Goal: Information Seeking & Learning: Learn about a topic

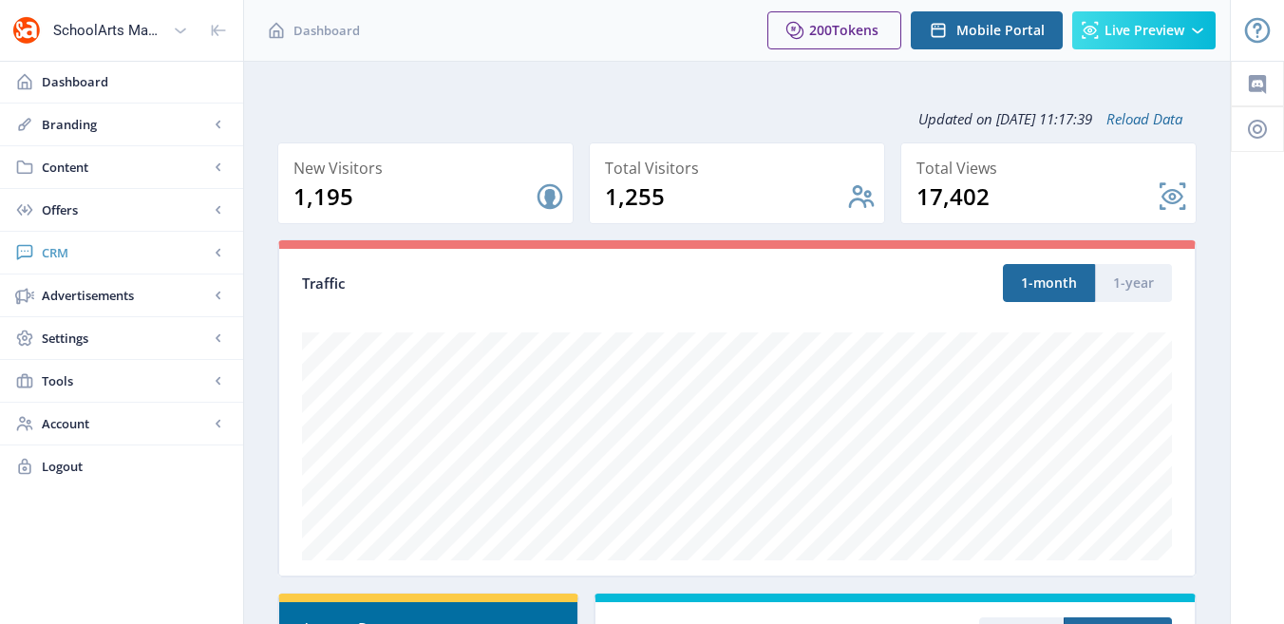
click at [215, 257] on rect at bounding box center [218, 252] width 19 height 19
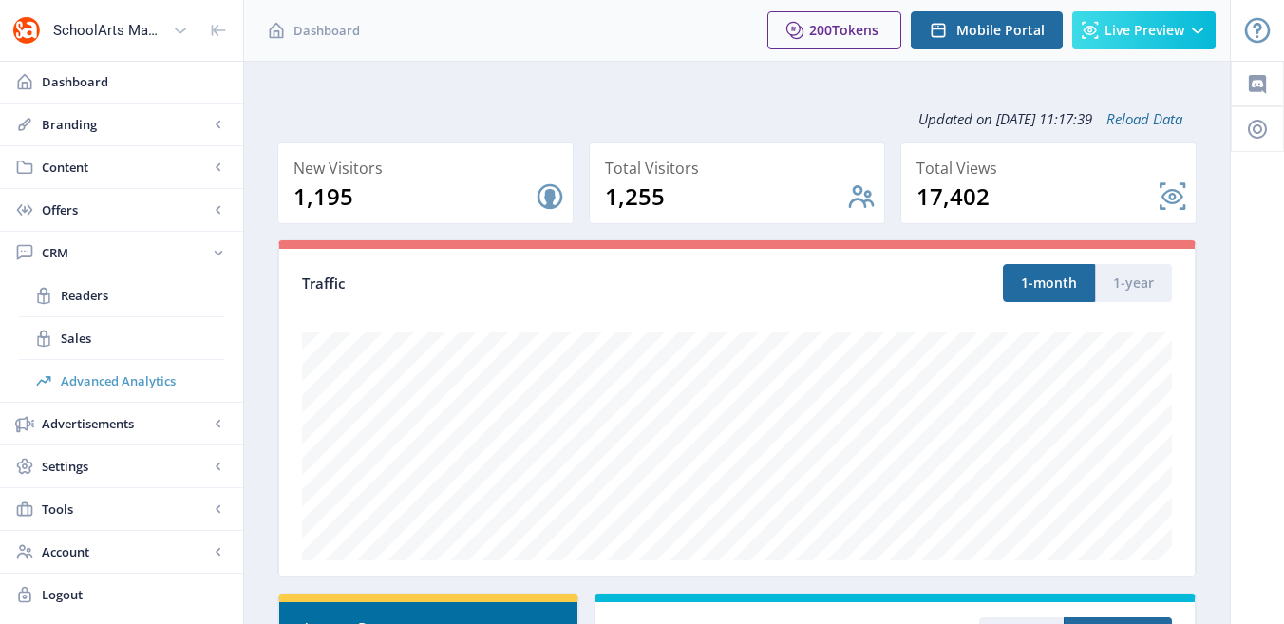
click at [149, 378] on span "Advanced Analytics" at bounding box center [142, 380] width 163 height 19
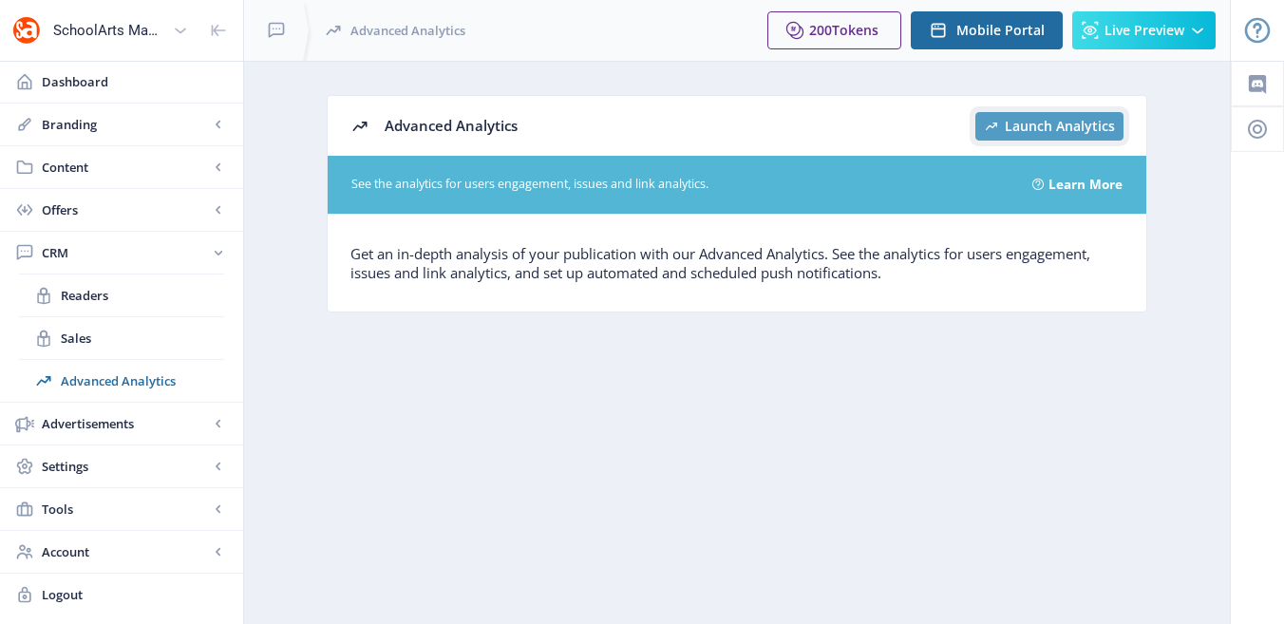
click at [1030, 125] on span "Launch Analytics" at bounding box center [1060, 126] width 110 height 15
click at [91, 299] on span "Readers" at bounding box center [142, 295] width 163 height 19
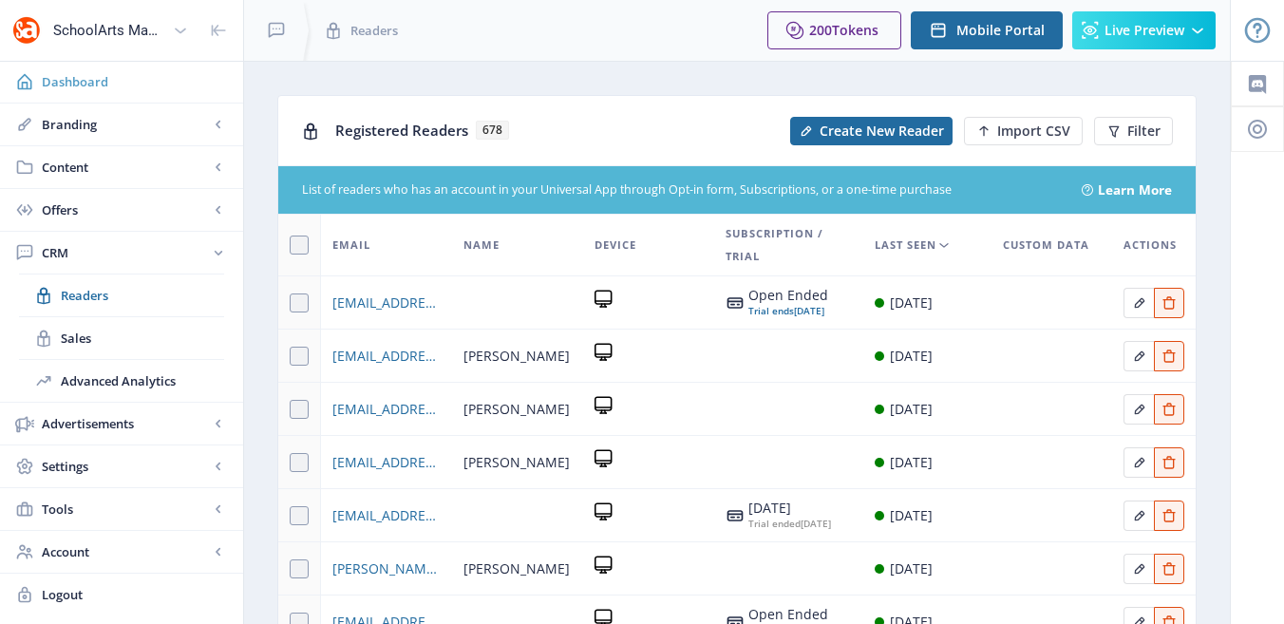
click at [62, 83] on span "Dashboard" at bounding box center [135, 81] width 186 height 19
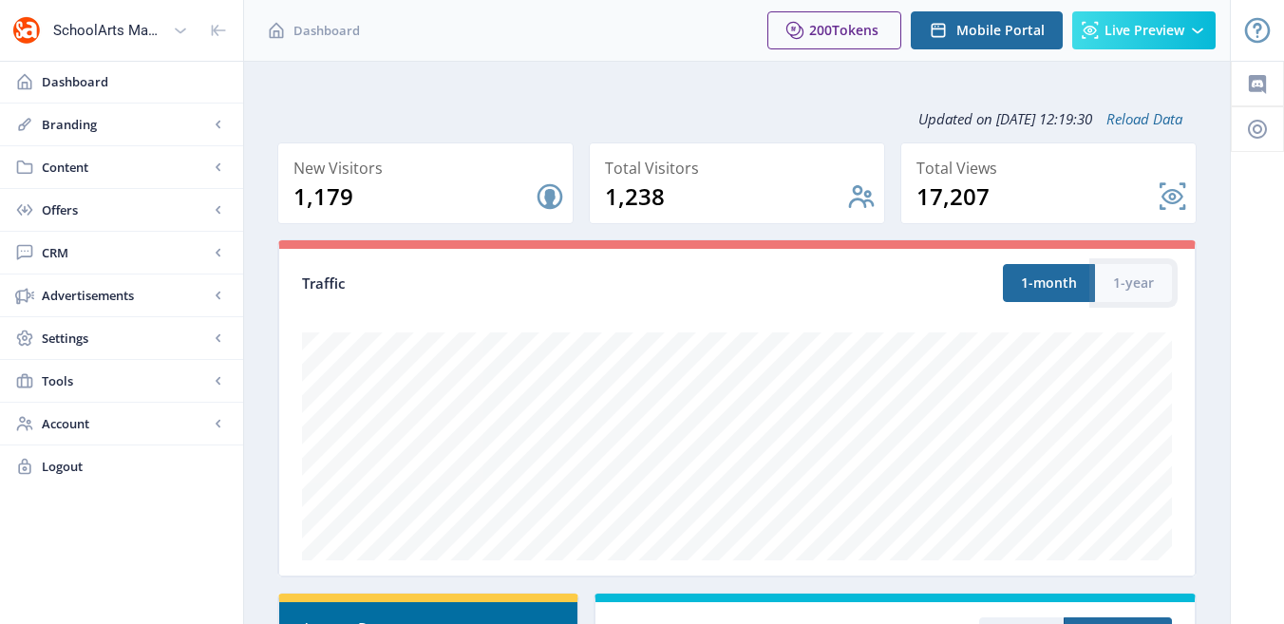
click at [1132, 292] on button "1-year" at bounding box center [1133, 283] width 77 height 38
click at [1050, 279] on button "1-month" at bounding box center [1049, 283] width 92 height 38
click at [1131, 278] on button "1-year" at bounding box center [1133, 283] width 77 height 38
click at [1032, 283] on button "1-month" at bounding box center [1049, 283] width 92 height 38
click at [1144, 116] on link "Reload Data" at bounding box center [1137, 118] width 90 height 19
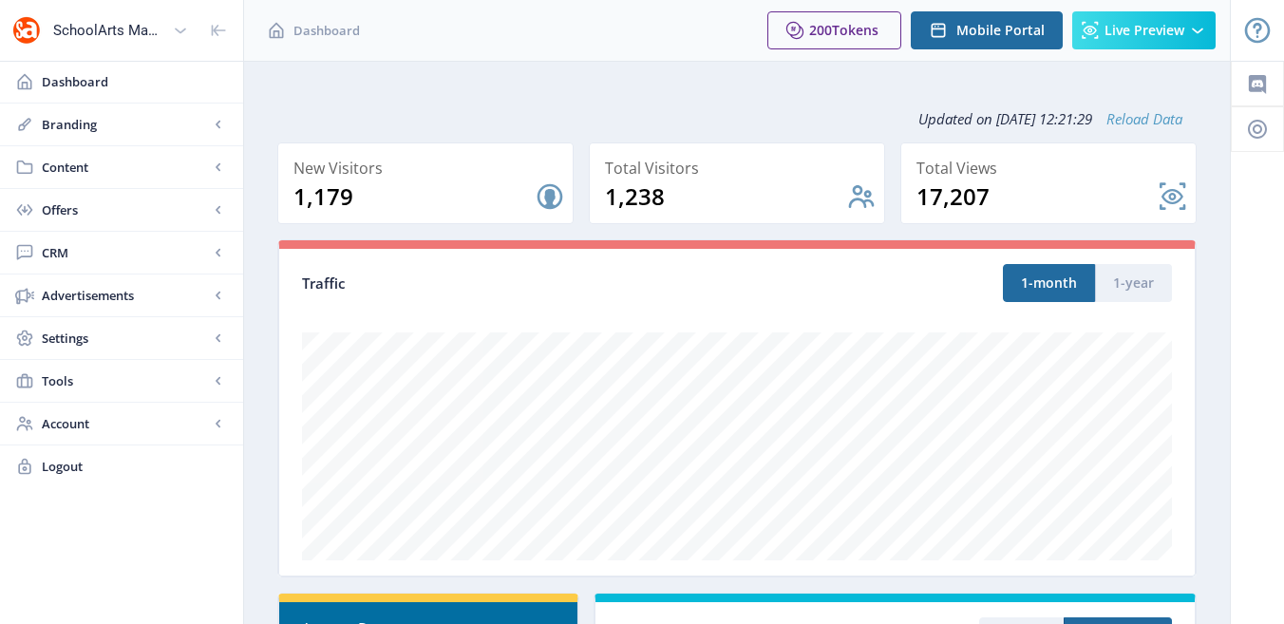
click at [1163, 120] on link "Reload Data" at bounding box center [1137, 118] width 90 height 19
click at [1257, 28] on div at bounding box center [1257, 0] width 53 height 61
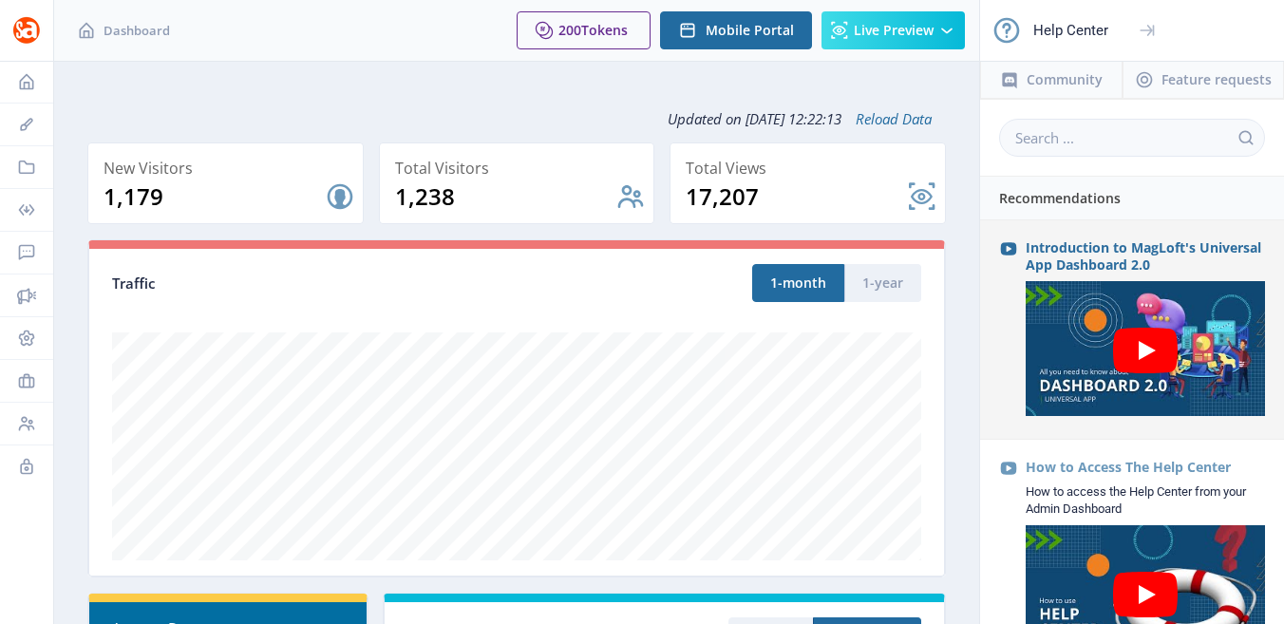
click at [1151, 344] on icon at bounding box center [1145, 351] width 65 height 46
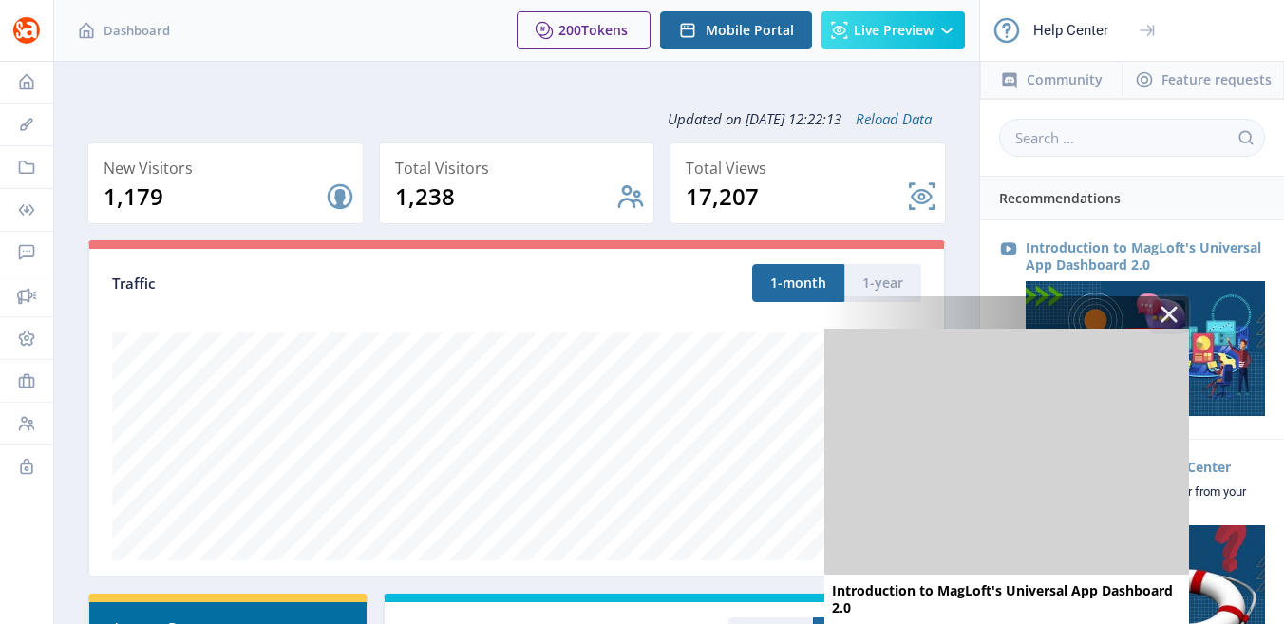
click at [1169, 311] on icon at bounding box center [1169, 314] width 32 height 32
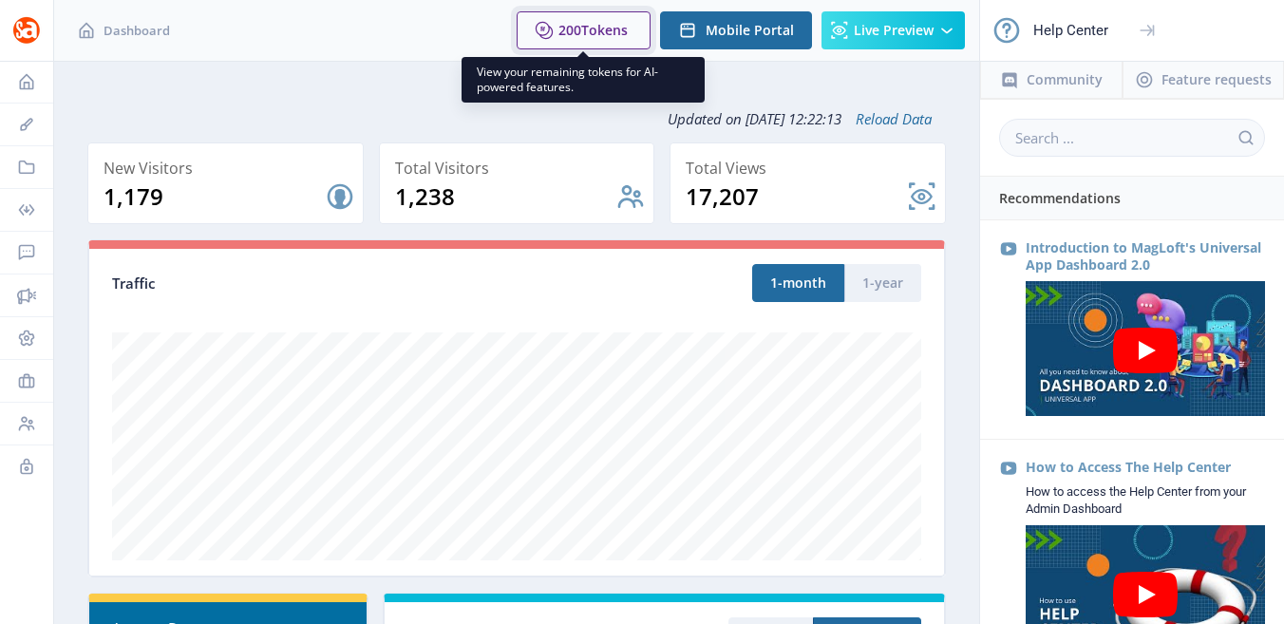
click at [606, 34] on span "Tokens" at bounding box center [604, 30] width 47 height 18
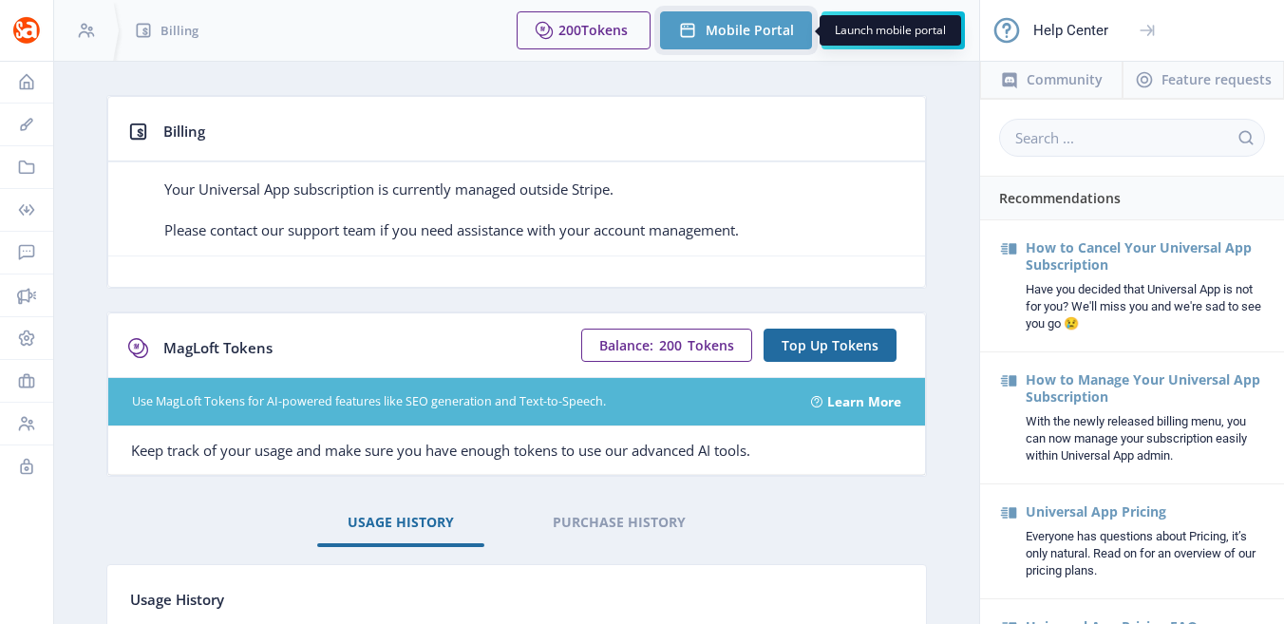
click at [747, 34] on span "Mobile Portal" at bounding box center [750, 30] width 88 height 15
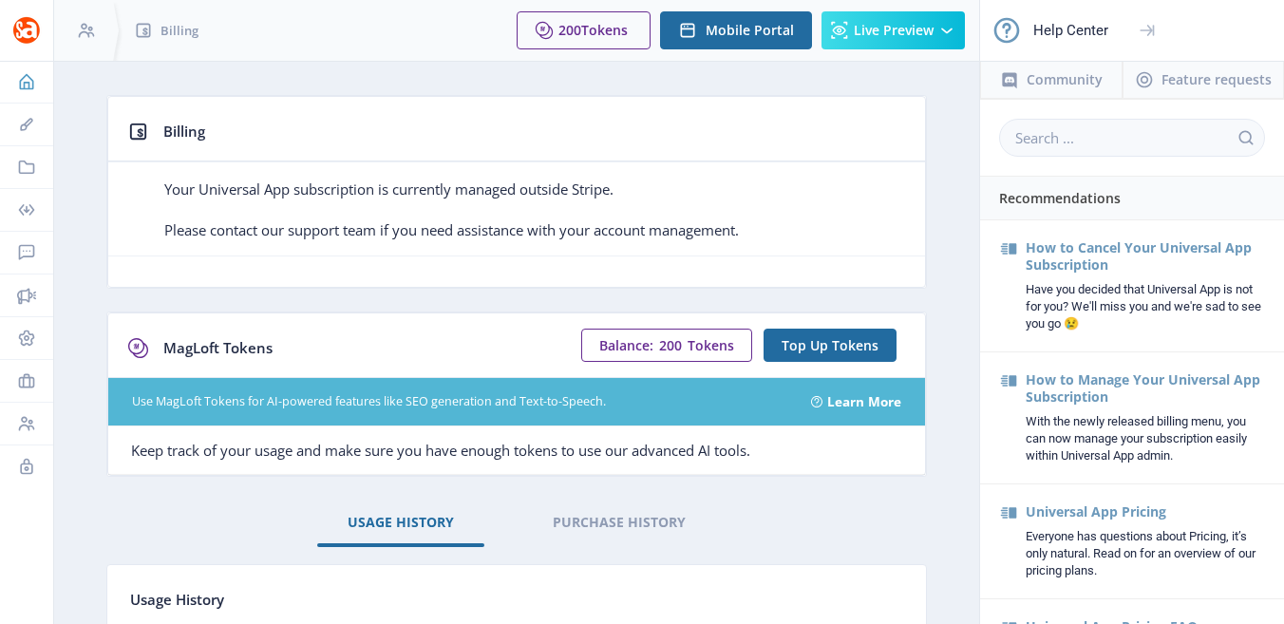
click at [27, 80] on icon at bounding box center [26, 81] width 19 height 19
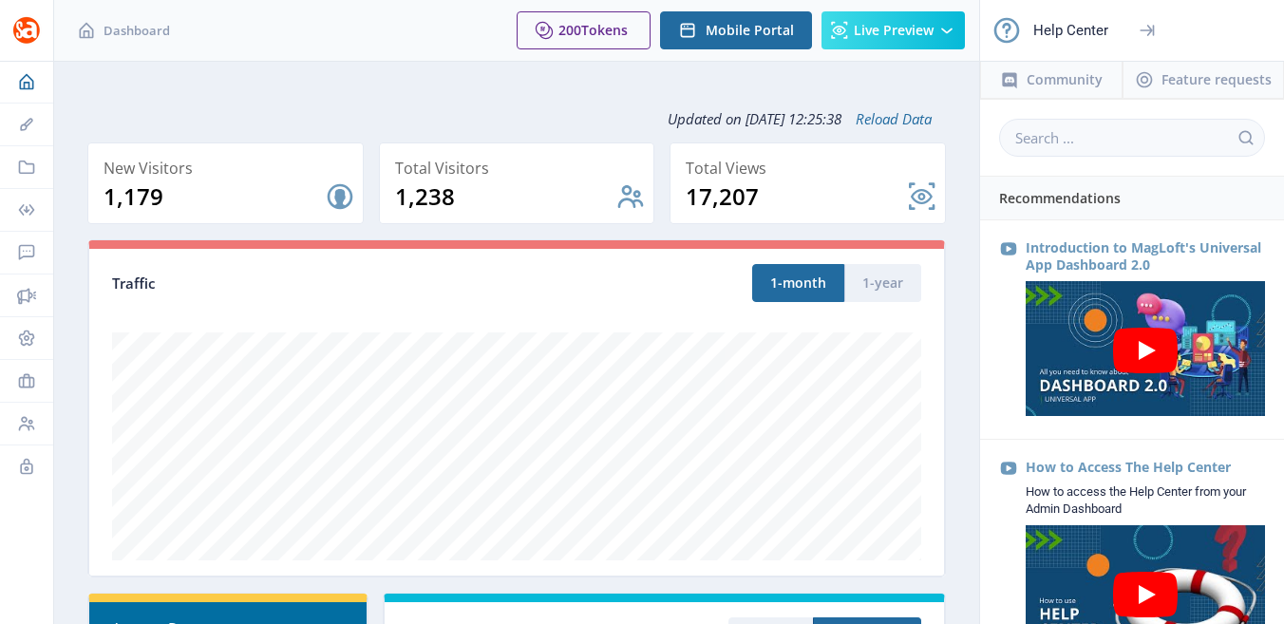
click at [1149, 30] on icon at bounding box center [1146, 30] width 12 height 11
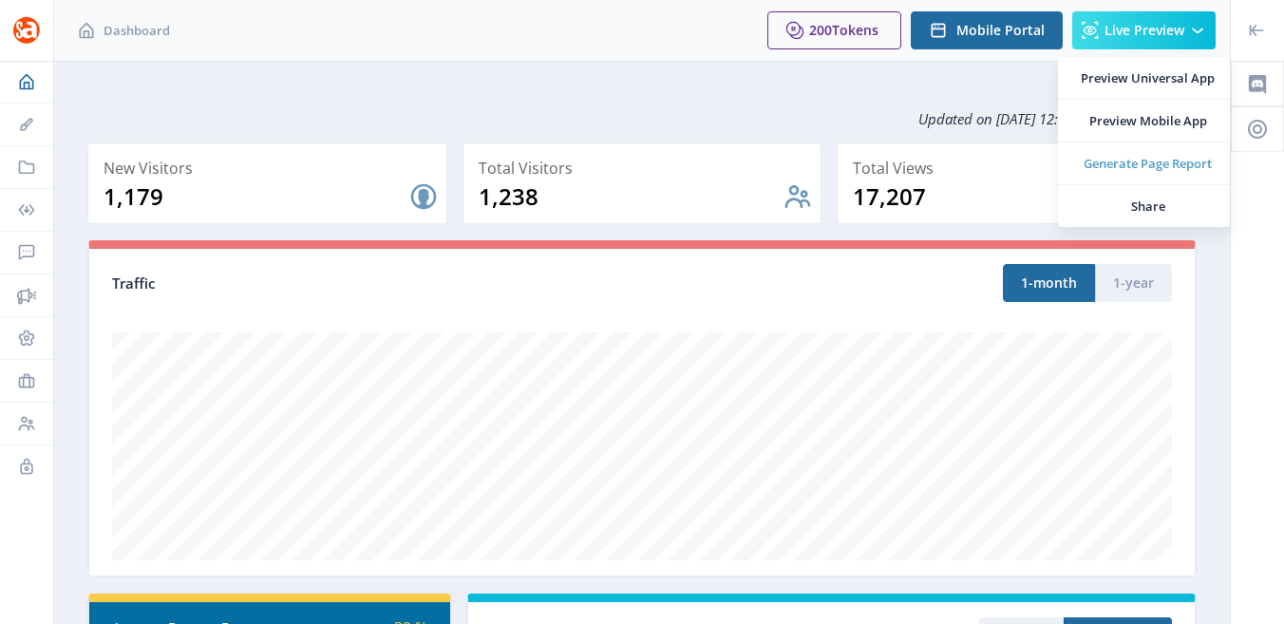
click at [1132, 165] on span "Generate Page Report" at bounding box center [1148, 163] width 134 height 19
